Goal: Book appointment/travel/reservation

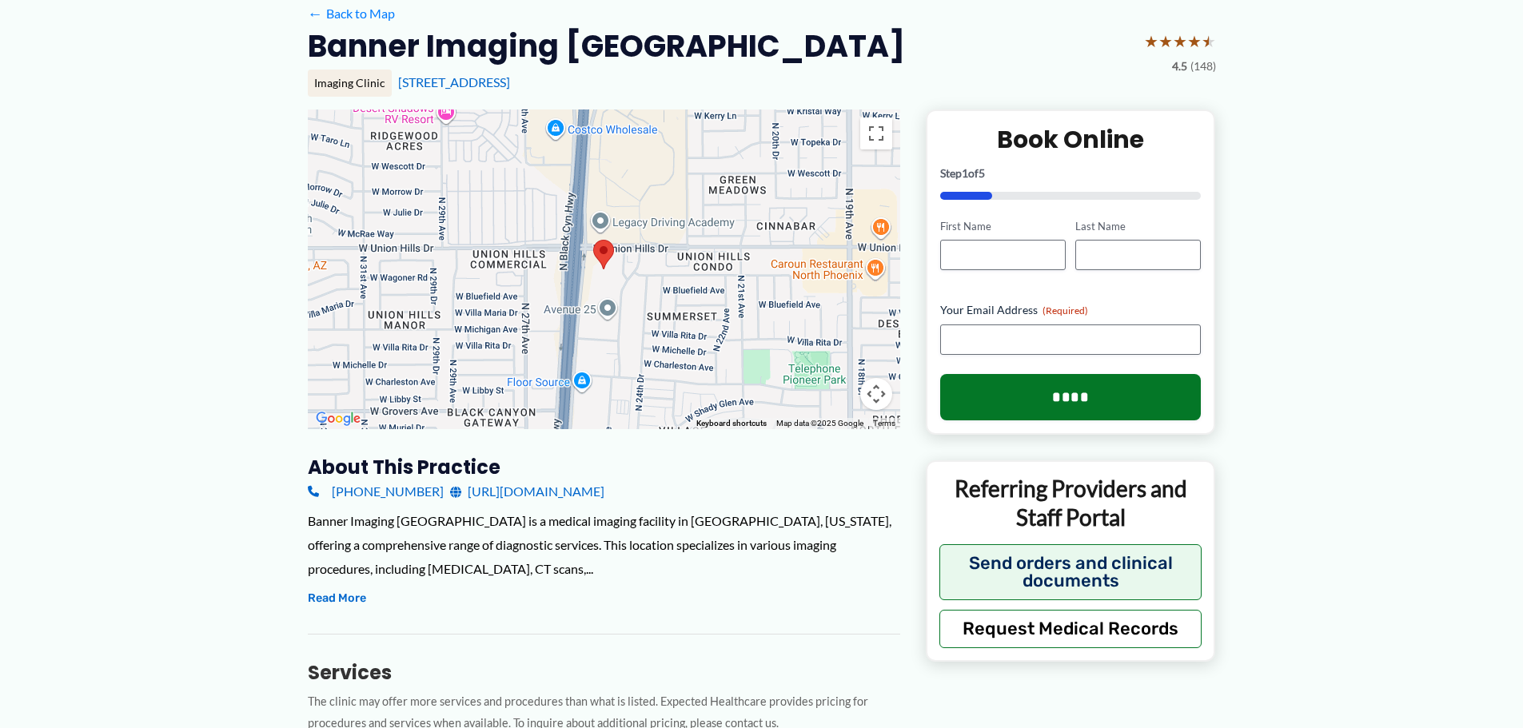
scroll to position [160, 0]
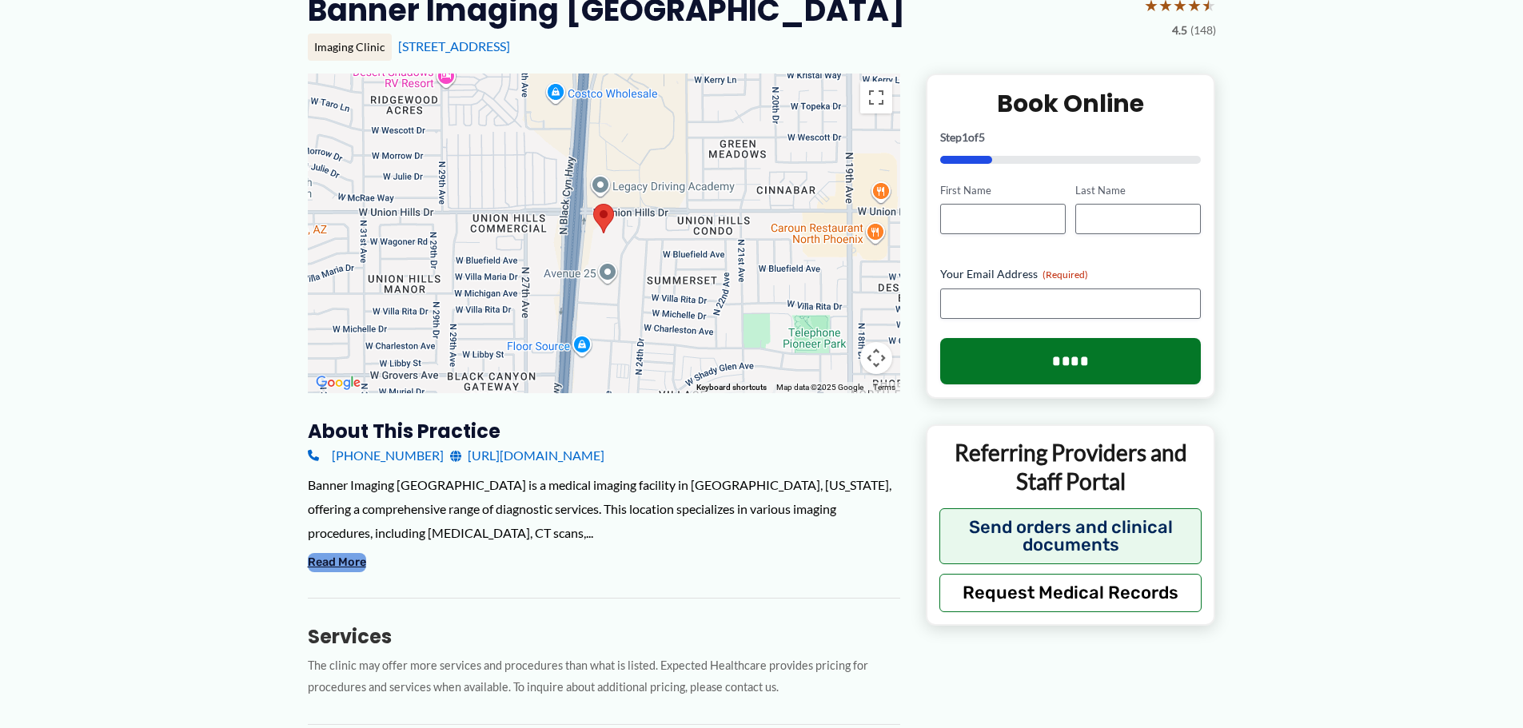
click at [346, 563] on button "Read More" at bounding box center [337, 562] width 58 height 19
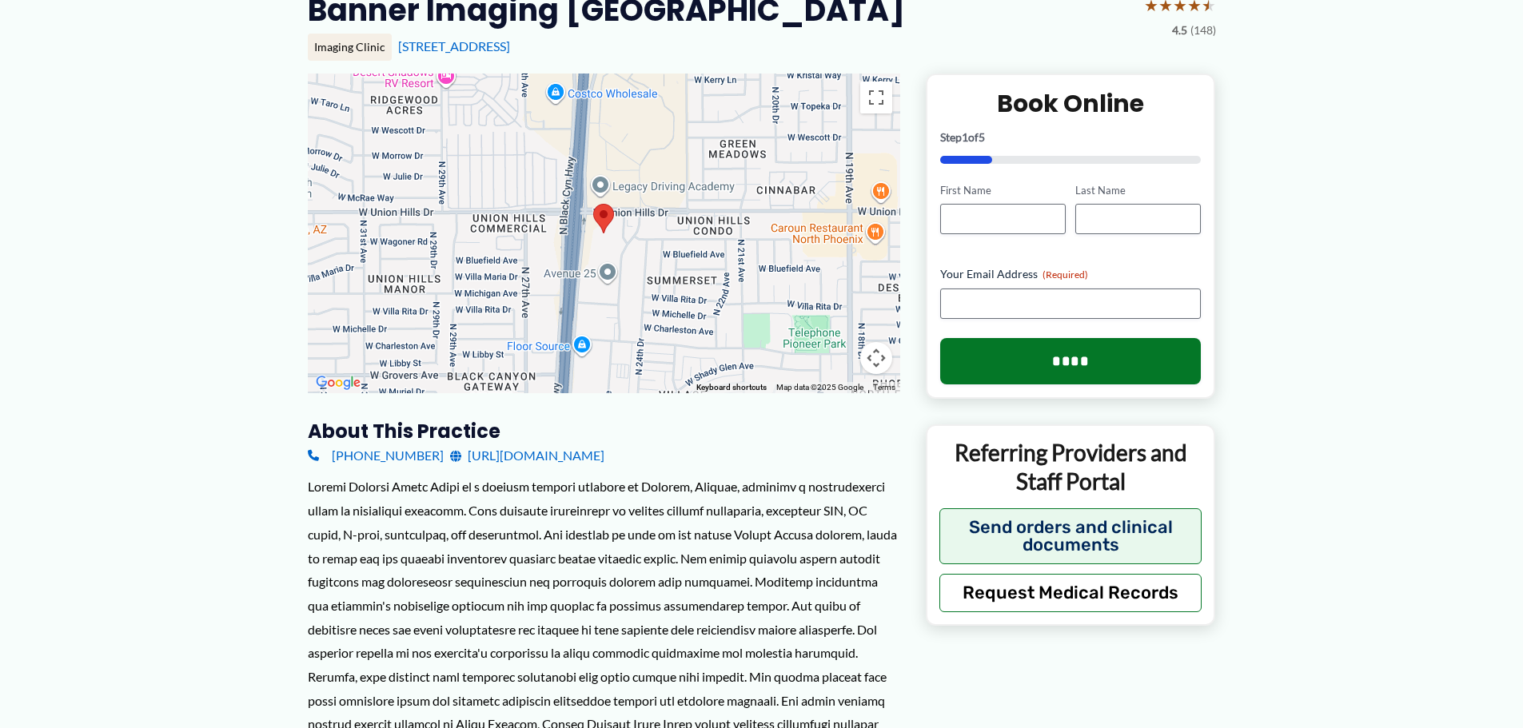
drag, startPoint x: 412, startPoint y: 50, endPoint x: 392, endPoint y: 48, distance: 19.3
click at [392, 48] on div "Imaging Clinic [STREET_ADDRESS]" at bounding box center [762, 47] width 908 height 27
drag, startPoint x: 632, startPoint y: 45, endPoint x: 399, endPoint y: 47, distance: 233.4
click at [399, 47] on div "[STREET_ADDRESS]" at bounding box center [807, 47] width 818 height 18
copy link "[STREET_ADDRESS]"
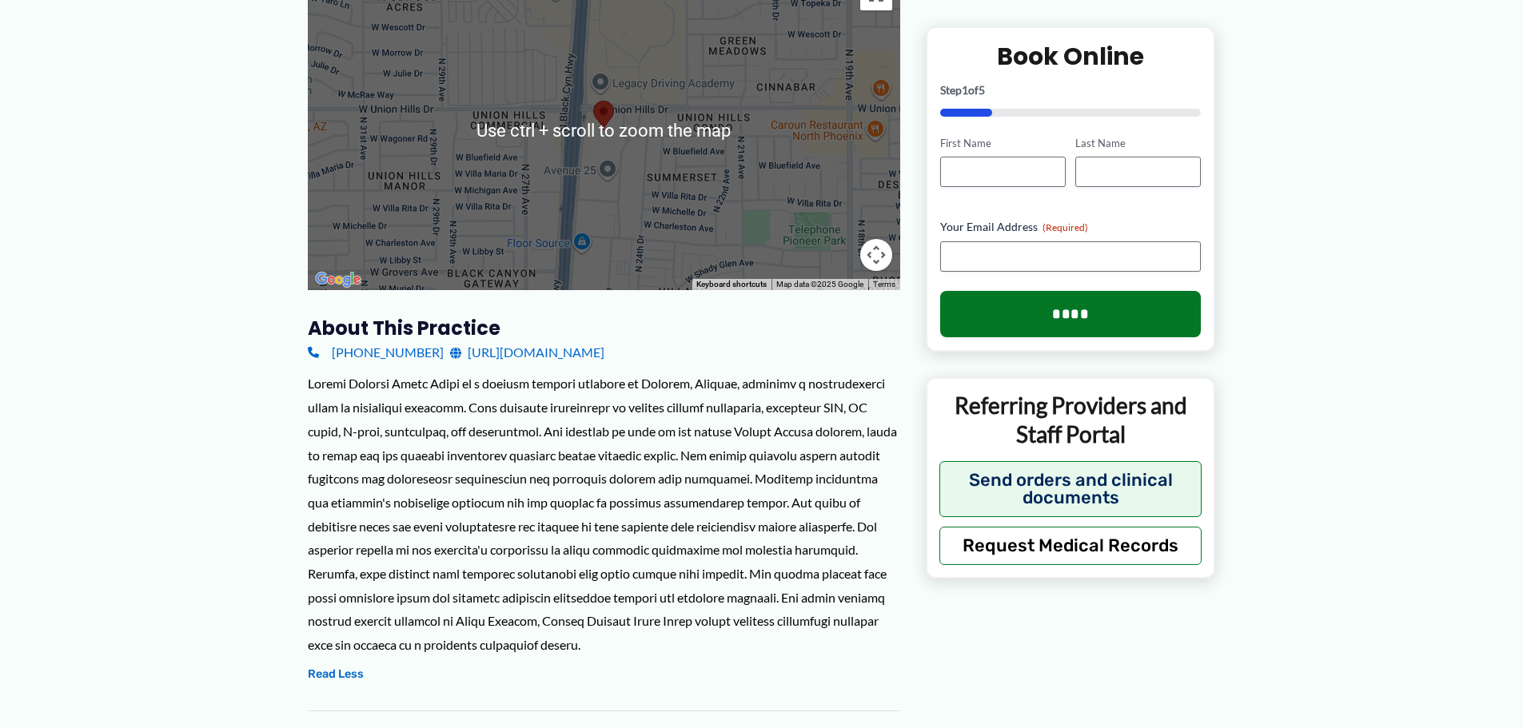
scroll to position [240, 0]
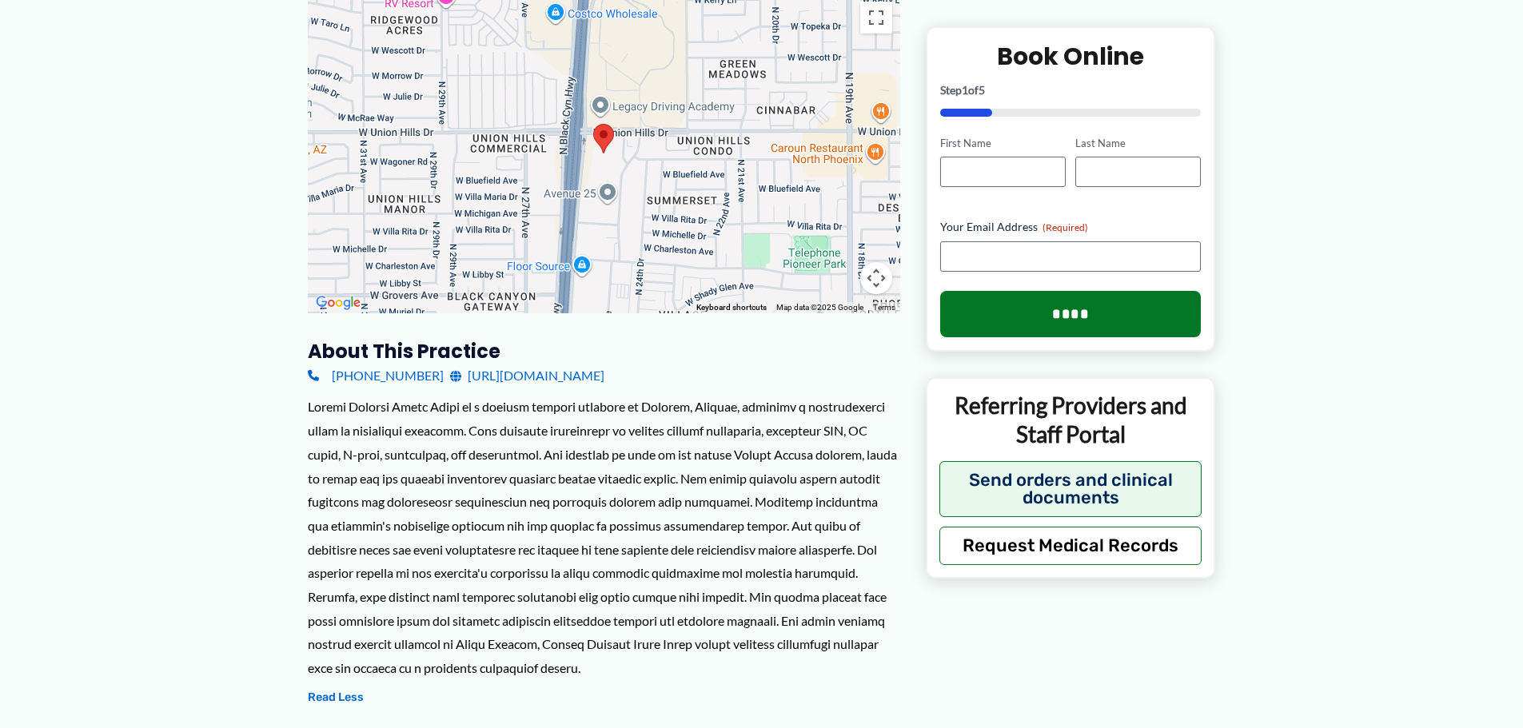
drag, startPoint x: 877, startPoint y: 273, endPoint x: 885, endPoint y: 285, distance: 14.4
click at [878, 258] on div "Use ctrl + scroll to zoom the map Keyboard shortcuts Map Data Map data ©2025 Go…" at bounding box center [604, 154] width 592 height 320
click at [879, 269] on button "Map camera controls" at bounding box center [876, 278] width 32 height 32
click at [878, 266] on button "Map camera controls" at bounding box center [876, 278] width 32 height 32
click at [878, 267] on button "Map camera controls" at bounding box center [876, 278] width 32 height 32
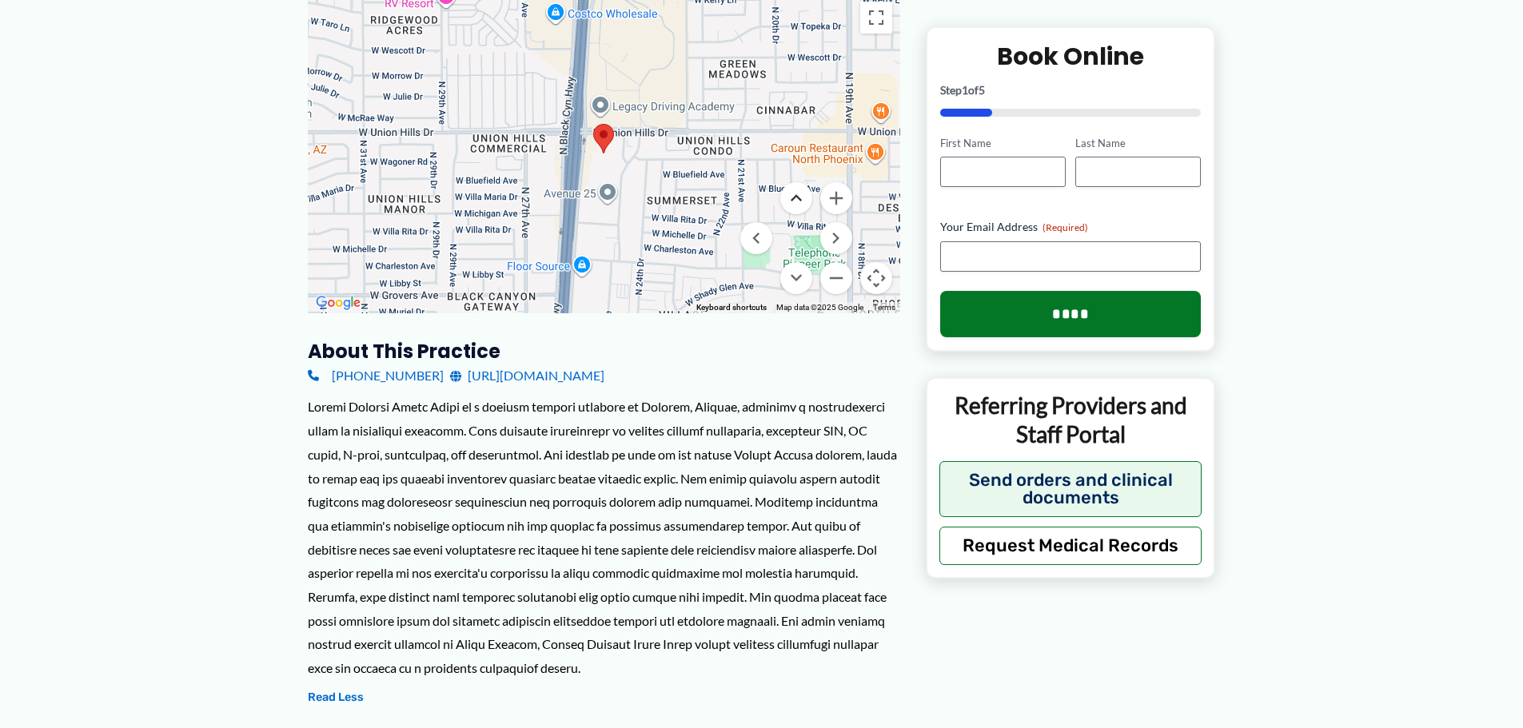
click at [792, 194] on button "Move up" at bounding box center [796, 198] width 32 height 32
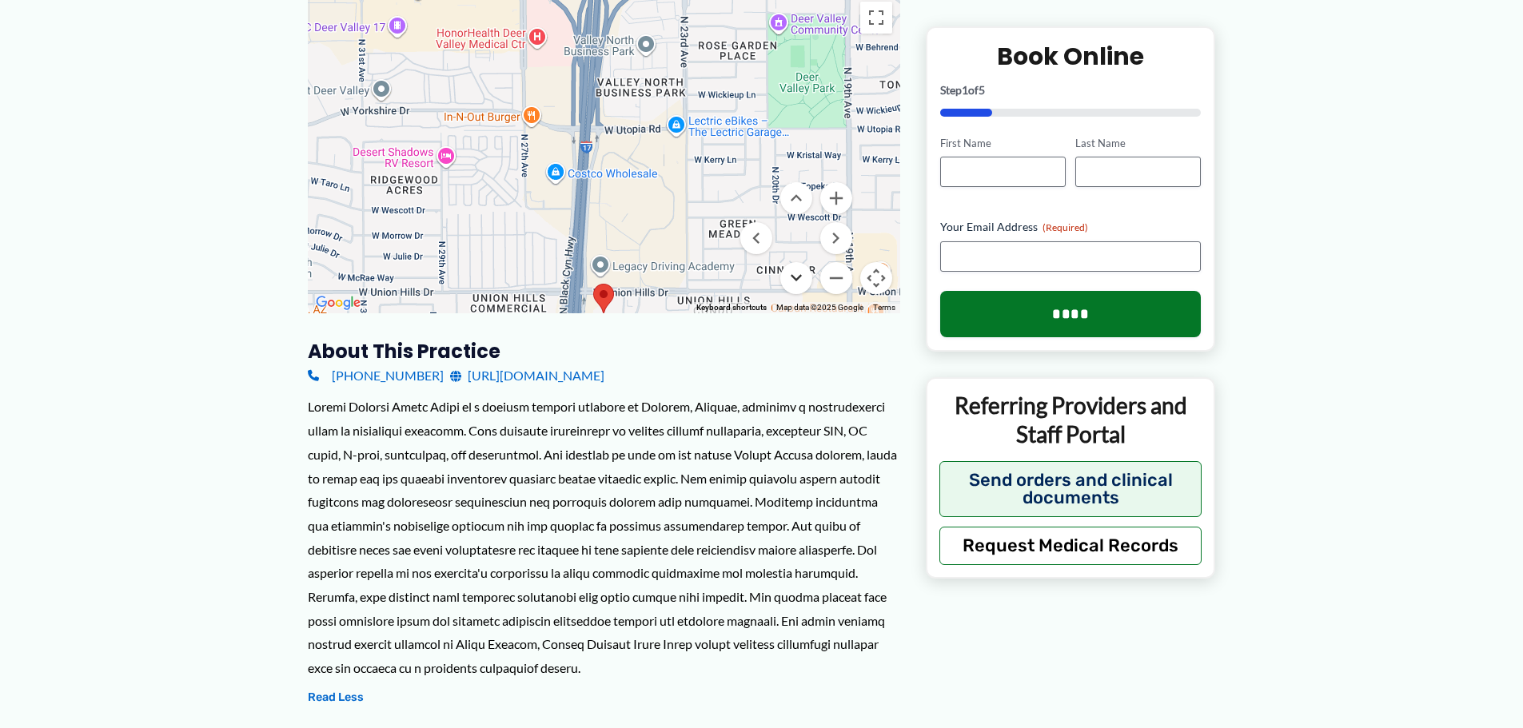
click at [795, 274] on button "Move down" at bounding box center [796, 278] width 32 height 32
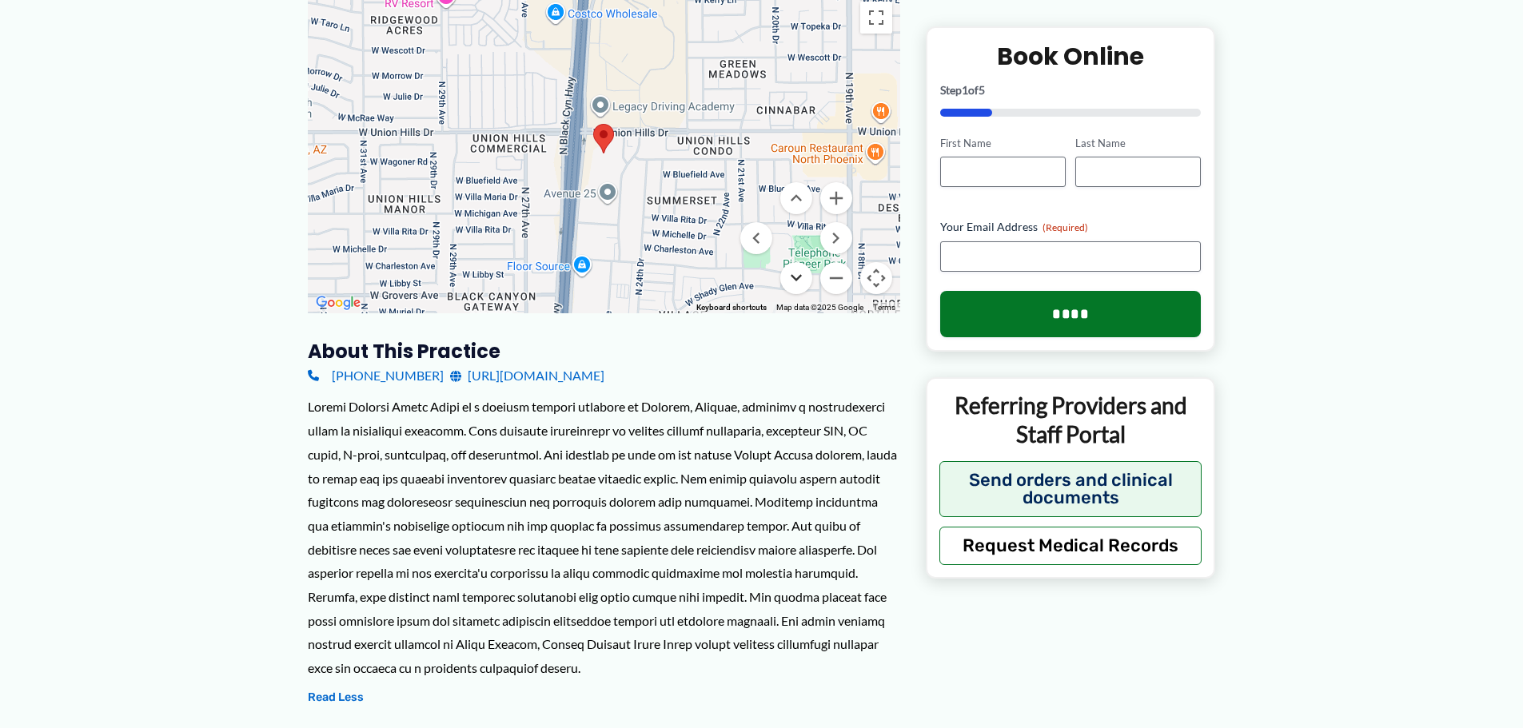
click at [795, 274] on button "Move down" at bounding box center [796, 278] width 32 height 32
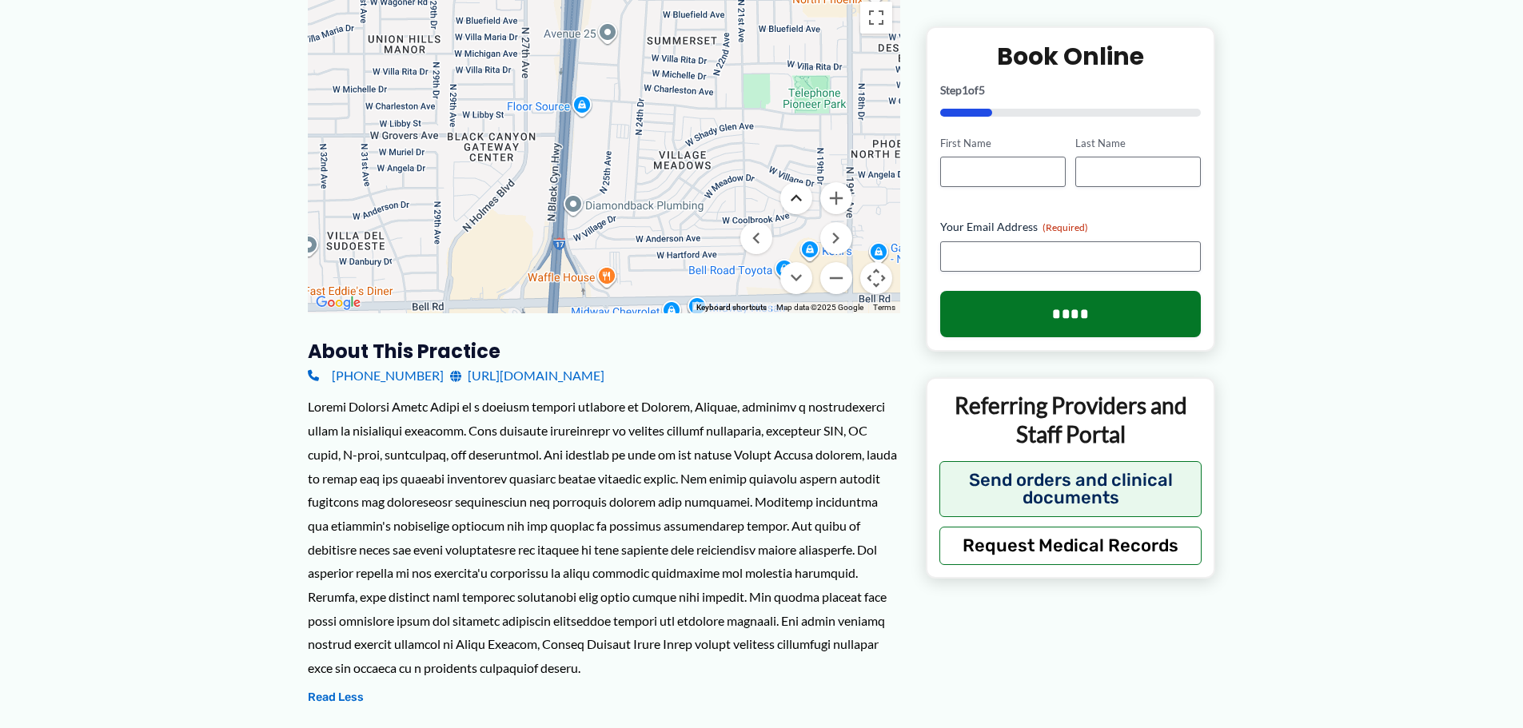
click at [800, 201] on button "Move up" at bounding box center [796, 198] width 32 height 32
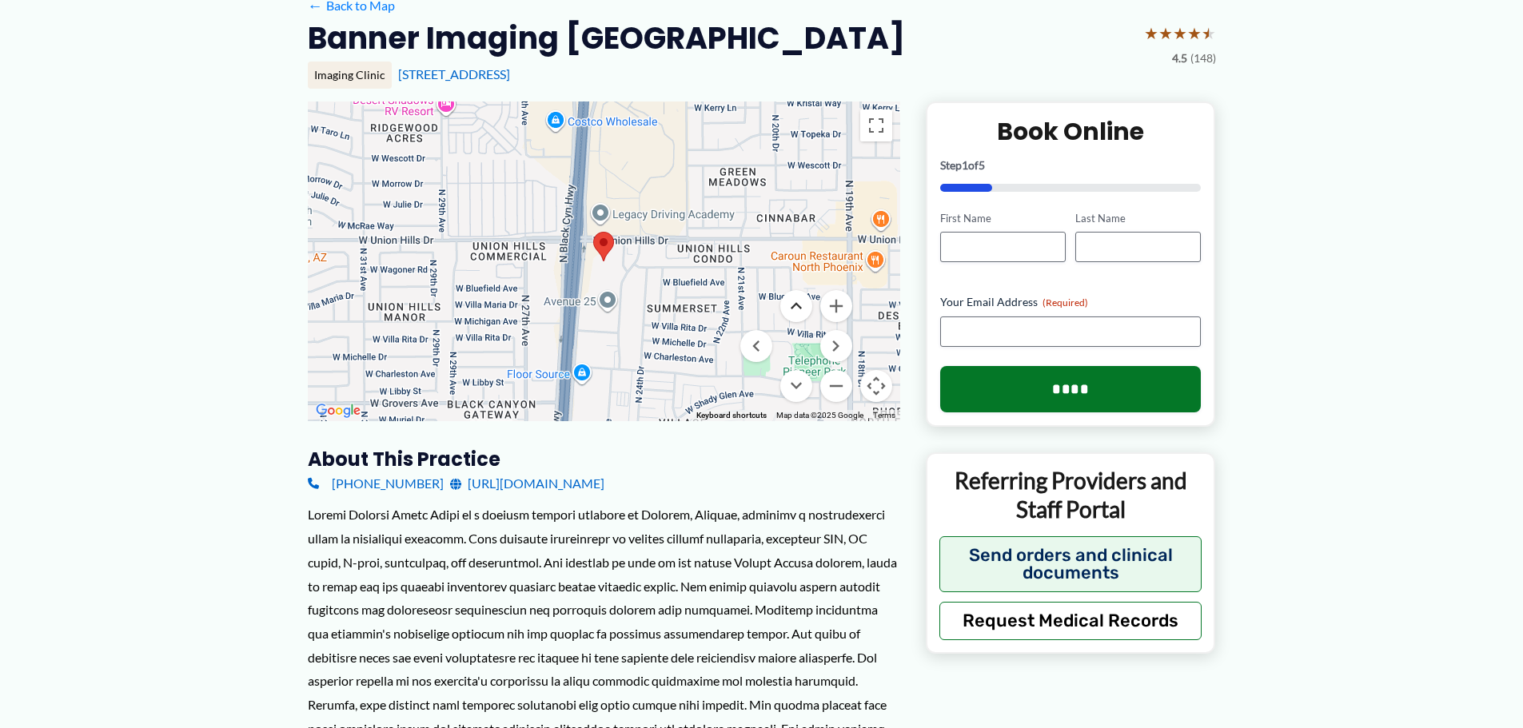
scroll to position [160, 0]
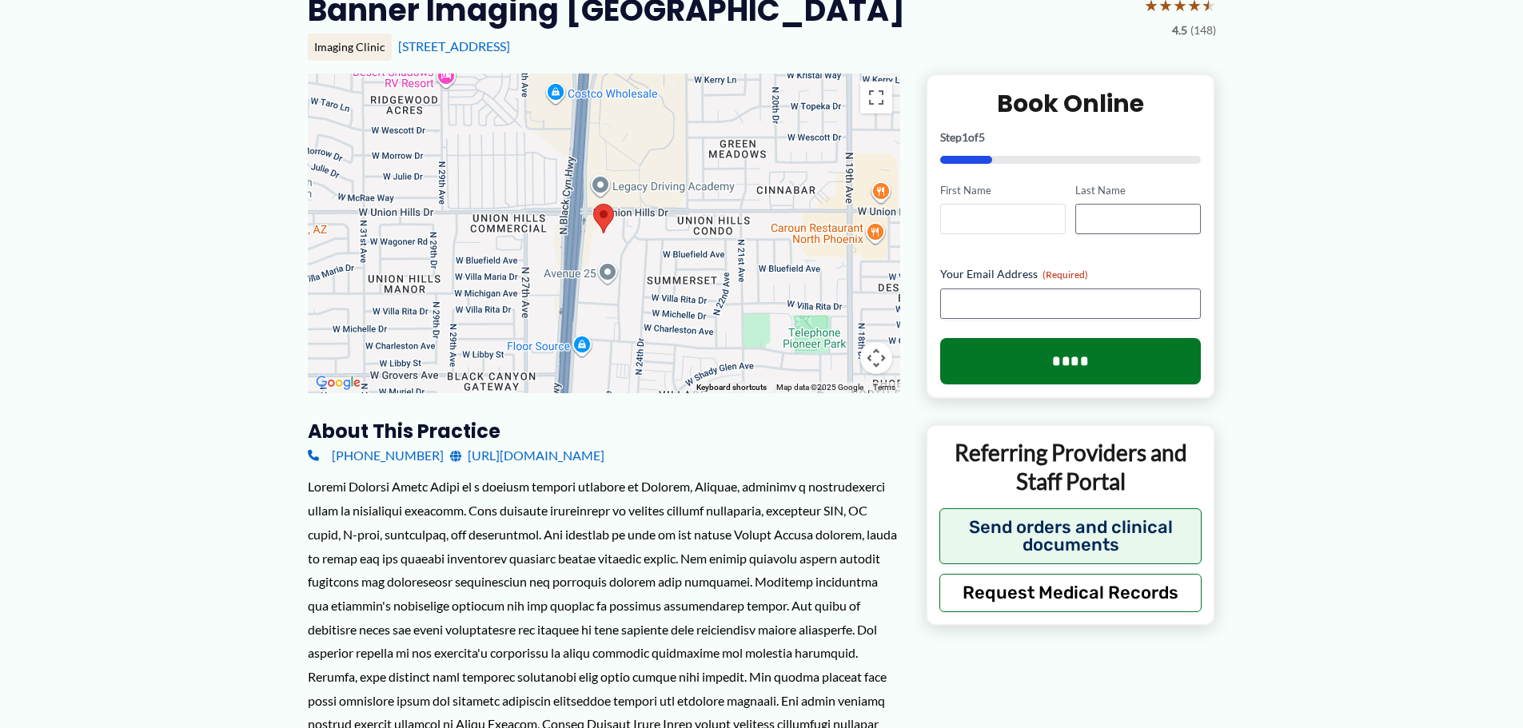
click at [1006, 217] on input "First Name" at bounding box center [1002, 219] width 125 height 30
type input "*******"
type input "**********"
